Goal: Book appointment/travel/reservation

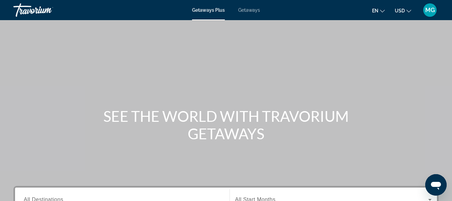
click at [254, 13] on div "Getaways Plus Getaways en English Español Français Italiano Português русский U…" at bounding box center [226, 9] width 452 height 17
click at [254, 11] on span "Getaways" at bounding box center [249, 9] width 22 height 5
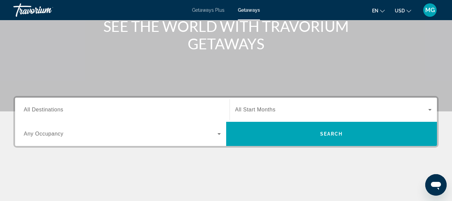
scroll to position [92, 0]
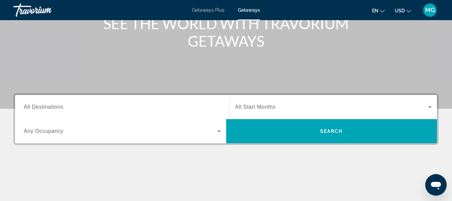
click at [48, 106] on span "All Destinations" at bounding box center [44, 107] width 40 height 6
click at [48, 106] on input "Destination All Destinations" at bounding box center [122, 107] width 197 height 8
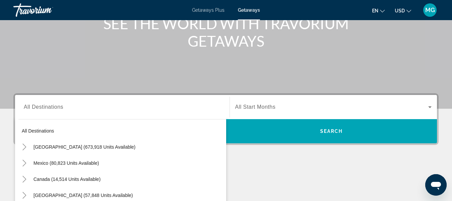
click at [48, 106] on span "All Destinations" at bounding box center [44, 107] width 40 height 6
click at [48, 106] on input "Destination All Destinations" at bounding box center [122, 107] width 197 height 8
click at [431, 105] on icon "Search widget" at bounding box center [430, 107] width 8 height 8
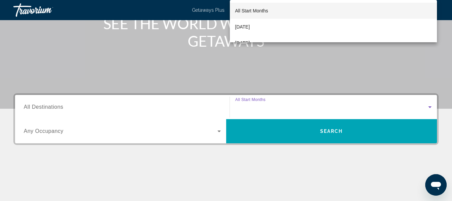
scroll to position [164, 0]
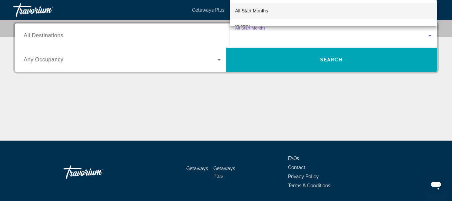
click at [431, 105] on div at bounding box center [226, 100] width 452 height 201
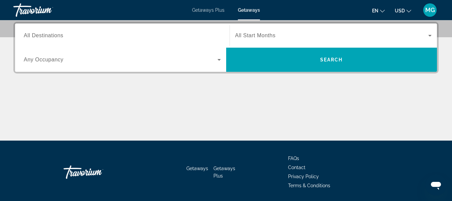
click at [431, 105] on div "Main content" at bounding box center [226, 115] width 426 height 50
click at [432, 37] on icon "Search widget" at bounding box center [430, 35] width 8 height 8
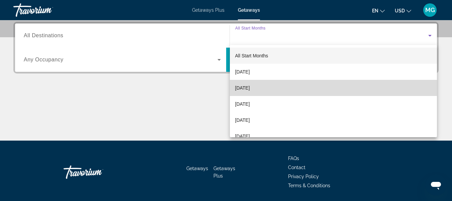
click at [382, 85] on mat-option "[DATE]" at bounding box center [334, 88] width 208 height 16
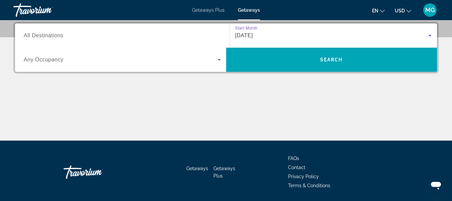
click at [77, 35] on input "Destination All Destinations" at bounding box center [122, 36] width 197 height 8
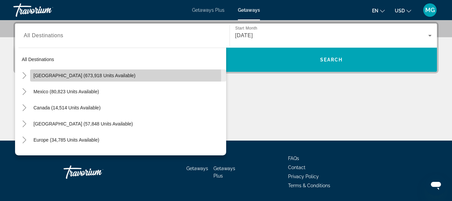
click at [53, 76] on span "[GEOGRAPHIC_DATA] (673,918 units available)" at bounding box center [84, 75] width 102 height 5
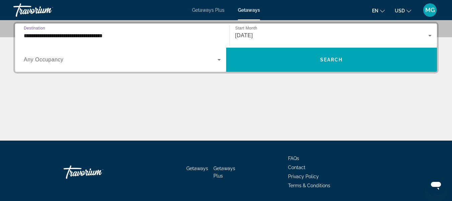
click at [101, 33] on input "**********" at bounding box center [122, 36] width 197 height 8
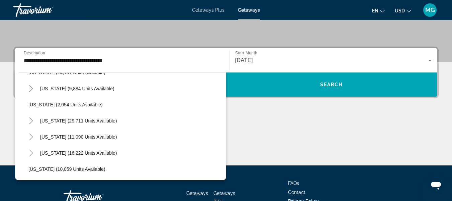
scroll to position [545, 0]
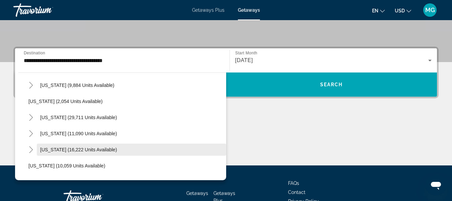
click at [162, 153] on span "Search widget" at bounding box center [132, 149] width 190 height 16
type input "**********"
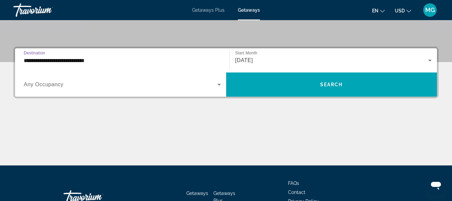
scroll to position [164, 0]
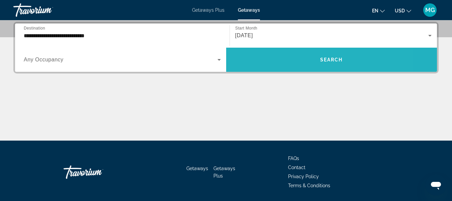
click at [255, 58] on span "Search widget" at bounding box center [331, 60] width 211 height 16
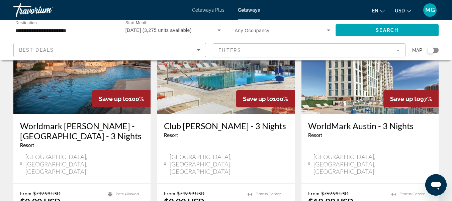
scroll to position [584, 0]
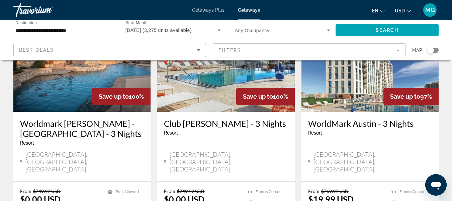
click at [253, 118] on h3 "Club [PERSON_NAME] - 3 Nights" at bounding box center [226, 123] width 124 height 10
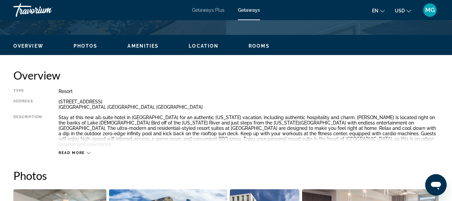
scroll to position [307, 0]
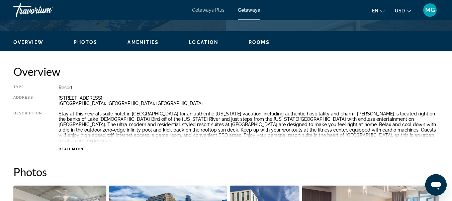
click at [76, 147] on span "Read more" at bounding box center [72, 149] width 26 height 4
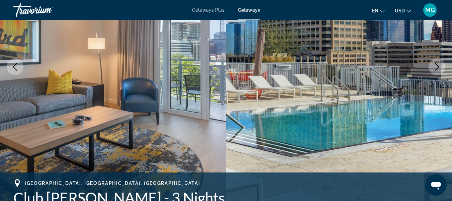
scroll to position [7, 0]
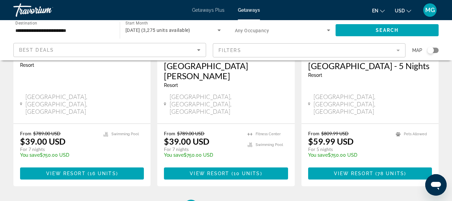
scroll to position [902, 0]
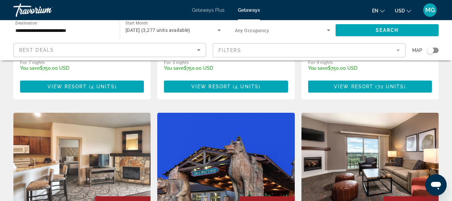
scroll to position [48, 0]
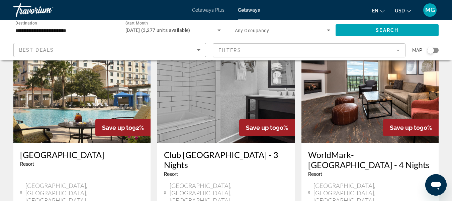
click at [204, 10] on span "Getaways Plus" at bounding box center [208, 9] width 32 height 5
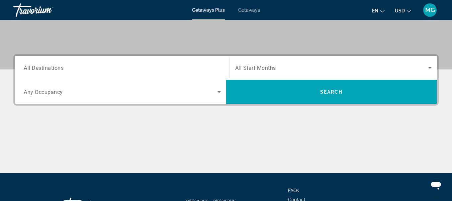
scroll to position [132, 0]
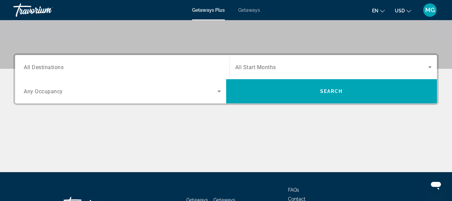
click at [60, 69] on span "All Destinations" at bounding box center [44, 67] width 40 height 6
click at [60, 69] on input "Destination All Destinations" at bounding box center [122, 67] width 197 height 8
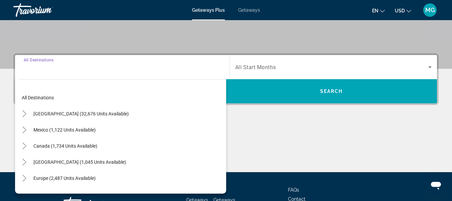
scroll to position [164, 0]
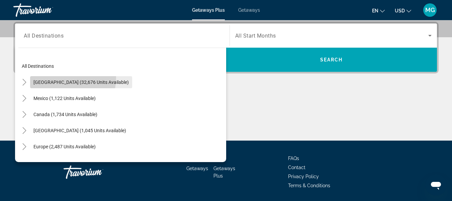
click at [59, 78] on span "Search widget" at bounding box center [81, 82] width 102 height 16
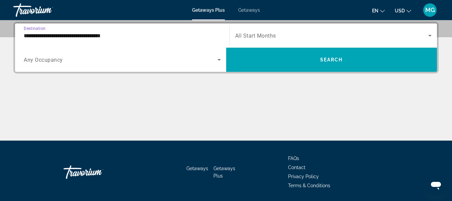
click at [54, 33] on input "**********" at bounding box center [122, 36] width 197 height 8
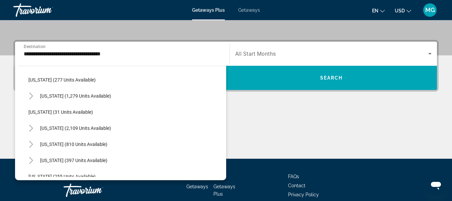
scroll to position [481, 0]
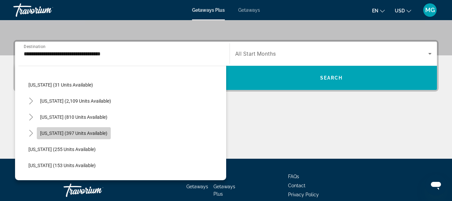
click at [83, 134] on span "[US_STATE] (397 units available)" at bounding box center [73, 132] width 67 height 5
type input "**********"
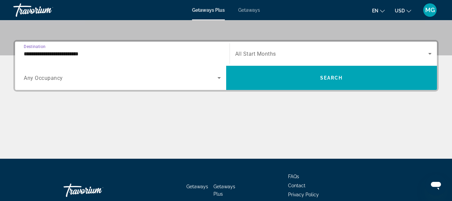
scroll to position [164, 0]
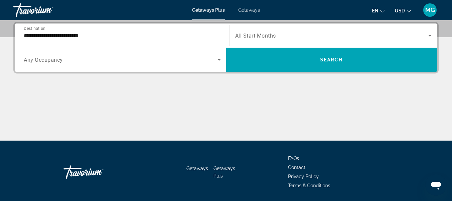
click at [275, 36] on span "All Start Months" at bounding box center [255, 35] width 41 height 6
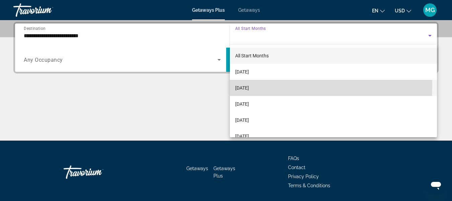
click at [247, 85] on span "[DATE]" at bounding box center [242, 88] width 14 height 8
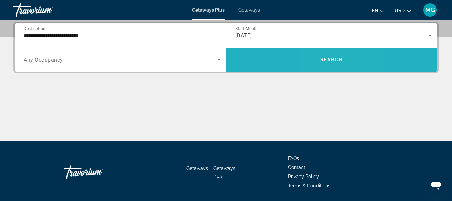
click at [326, 62] on span "Search" at bounding box center [331, 59] width 23 height 5
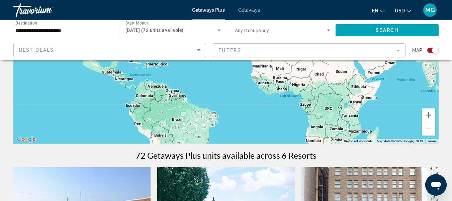
scroll to position [63, 0]
